Goal: Transaction & Acquisition: Purchase product/service

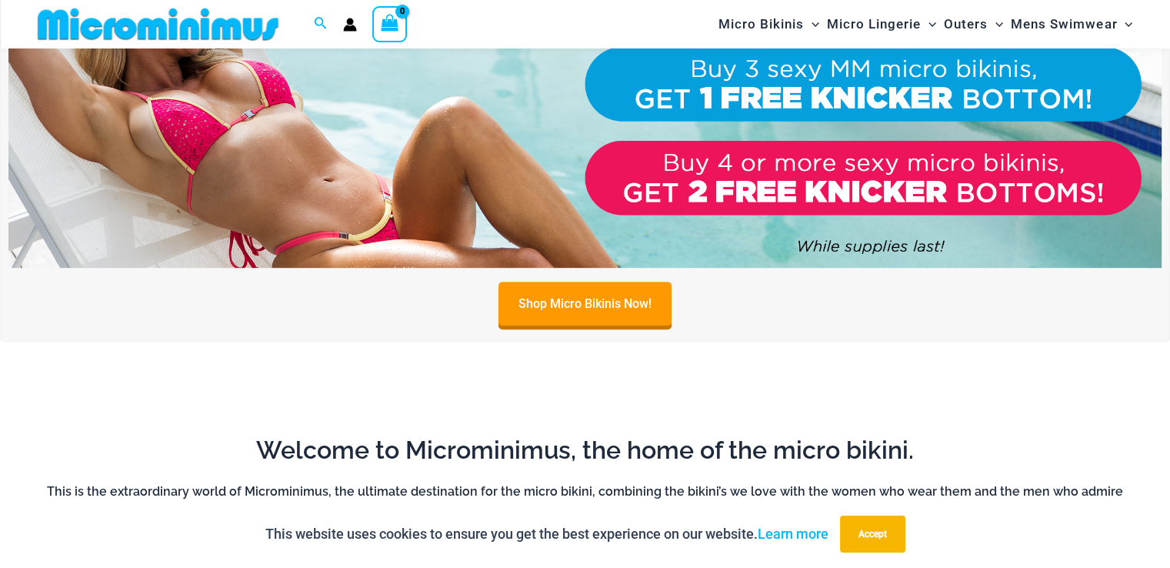
scroll to position [1064, 0]
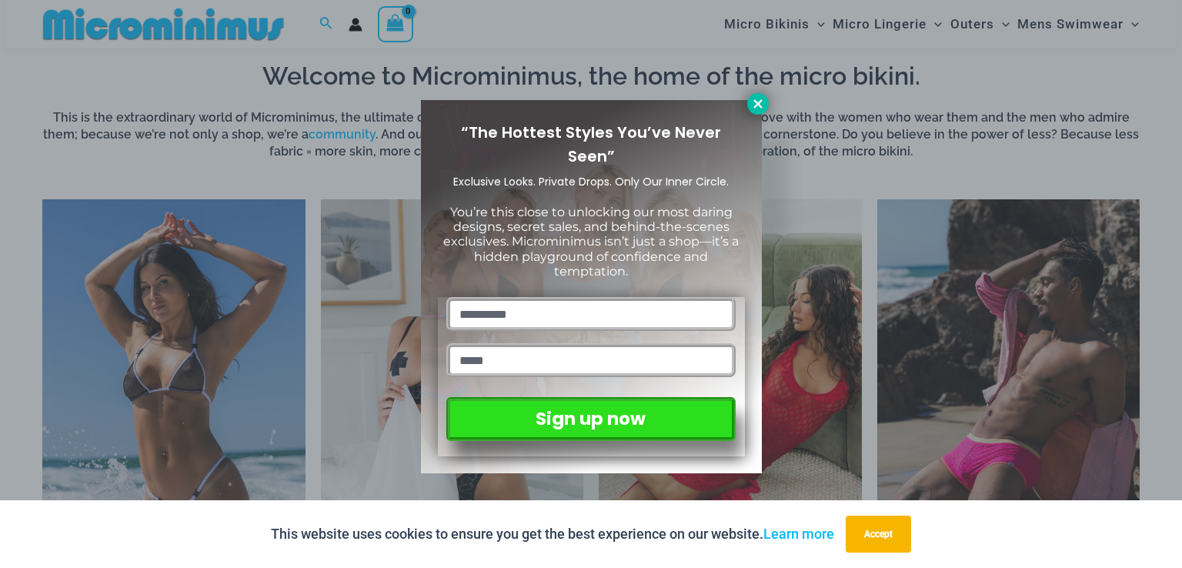
click at [748, 105] on button at bounding box center [758, 104] width 22 height 22
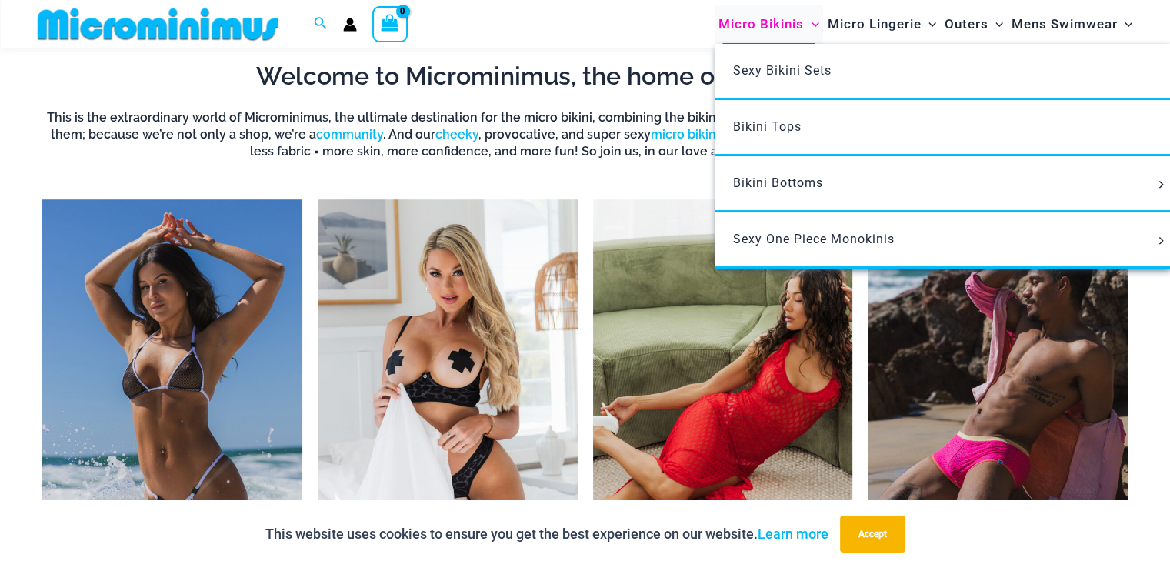
click at [760, 35] on span "Micro Bikinis" at bounding box center [761, 24] width 85 height 39
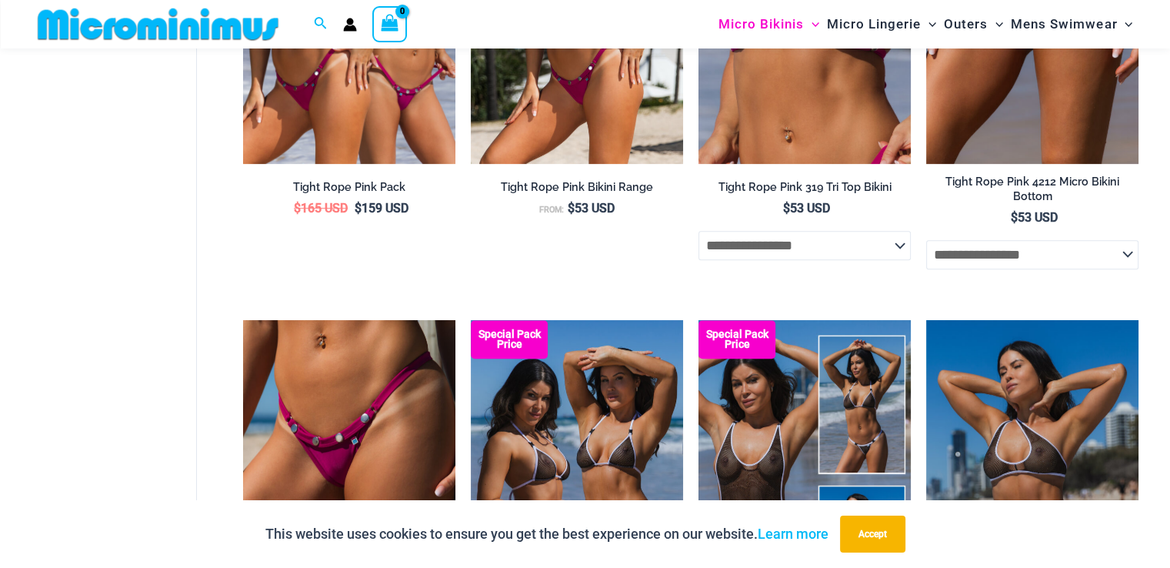
scroll to position [602, 0]
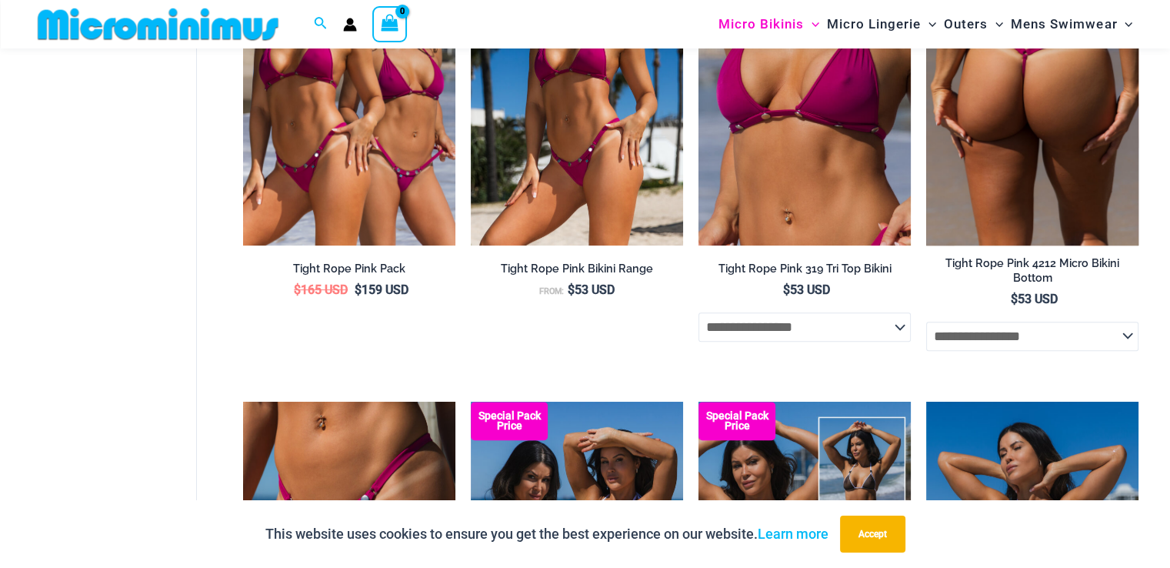
click at [997, 188] on img at bounding box center [1033, 86] width 212 height 319
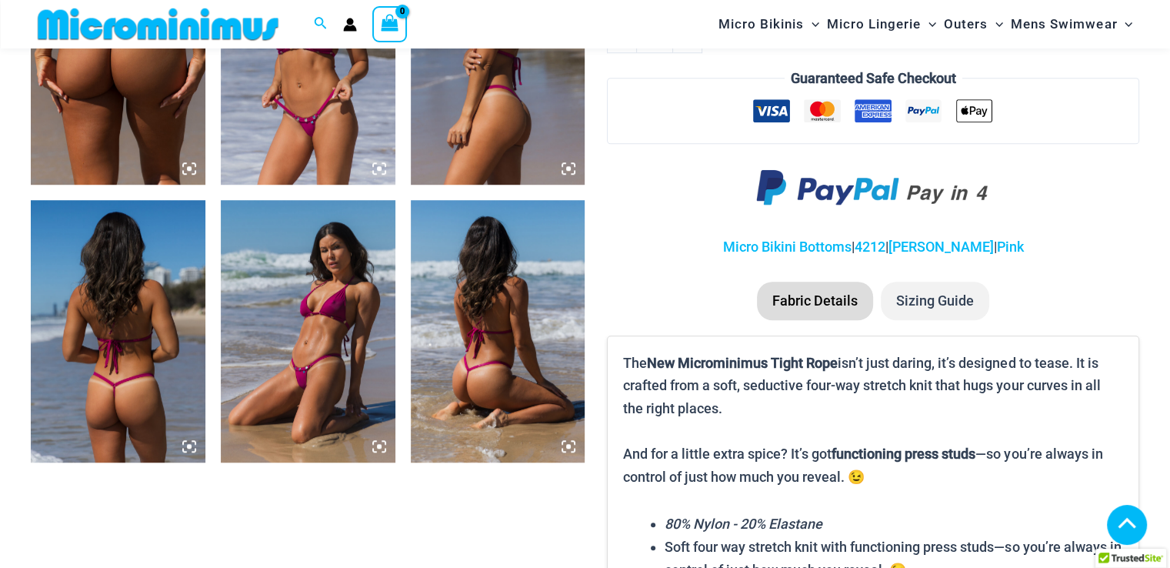
scroll to position [1141, 0]
